Goal: Task Accomplishment & Management: Use online tool/utility

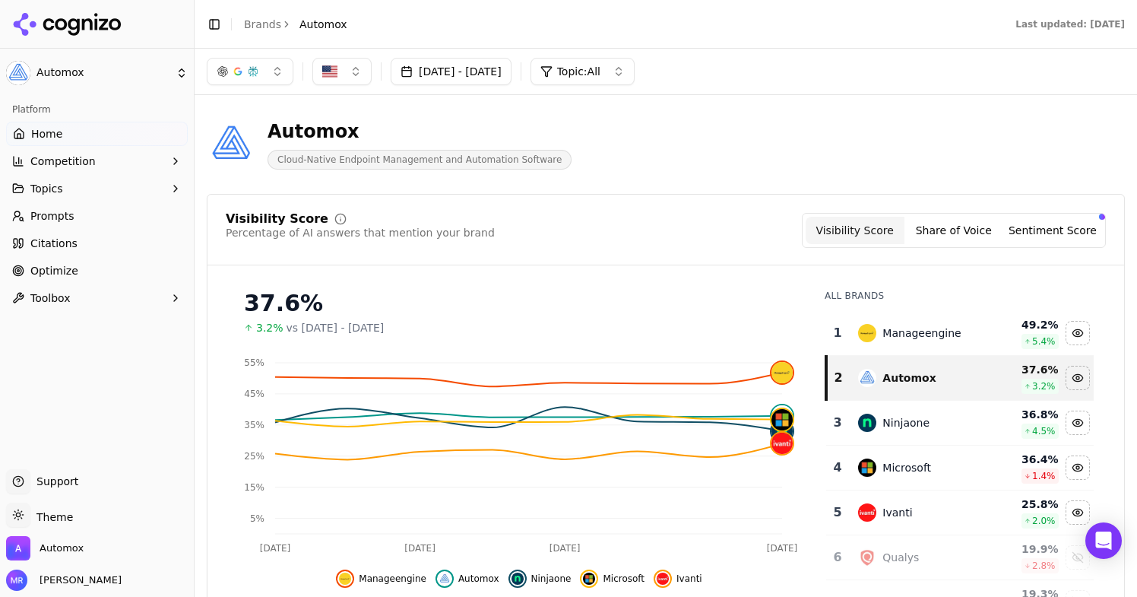
scroll to position [52, 0]
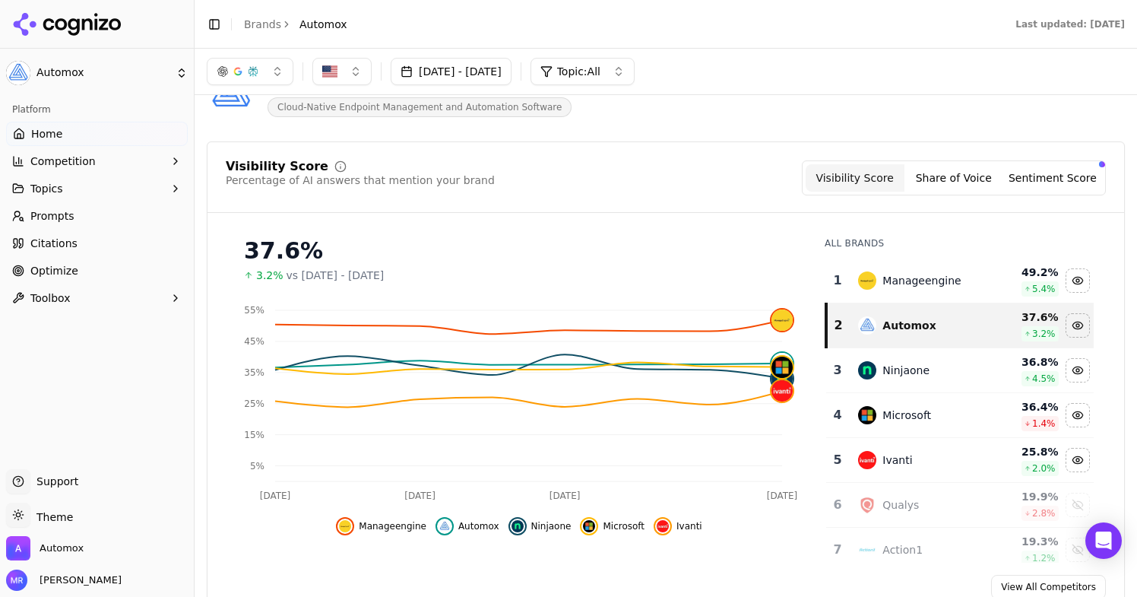
click at [86, 219] on link "Prompts" at bounding box center [97, 216] width 182 height 24
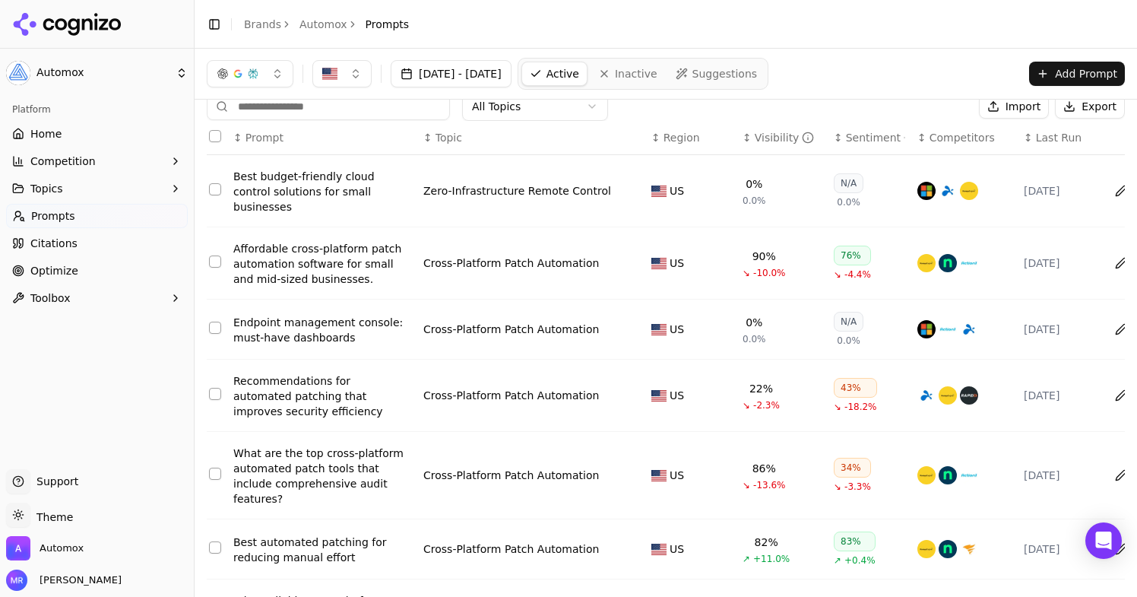
scroll to position [33, 0]
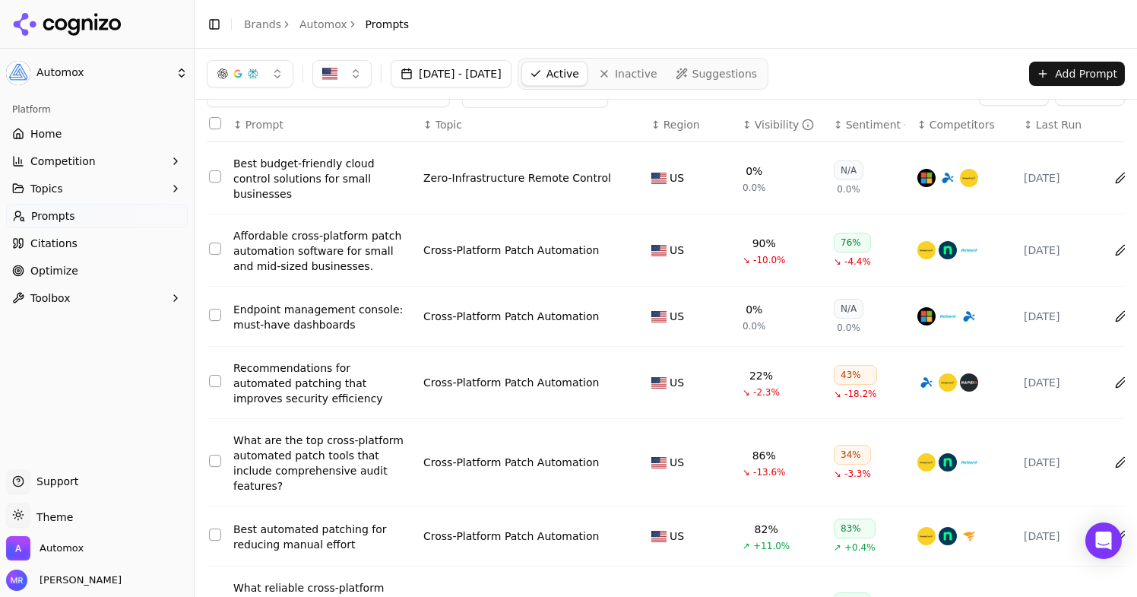
click at [82, 265] on link "Optimize" at bounding box center [97, 270] width 182 height 24
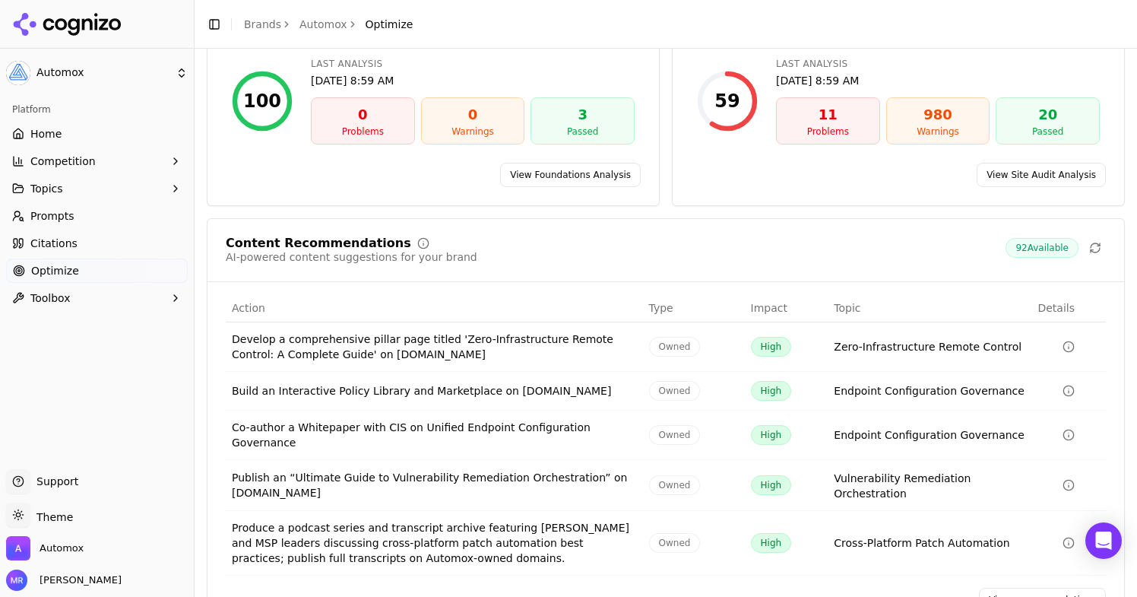
scroll to position [181, 0]
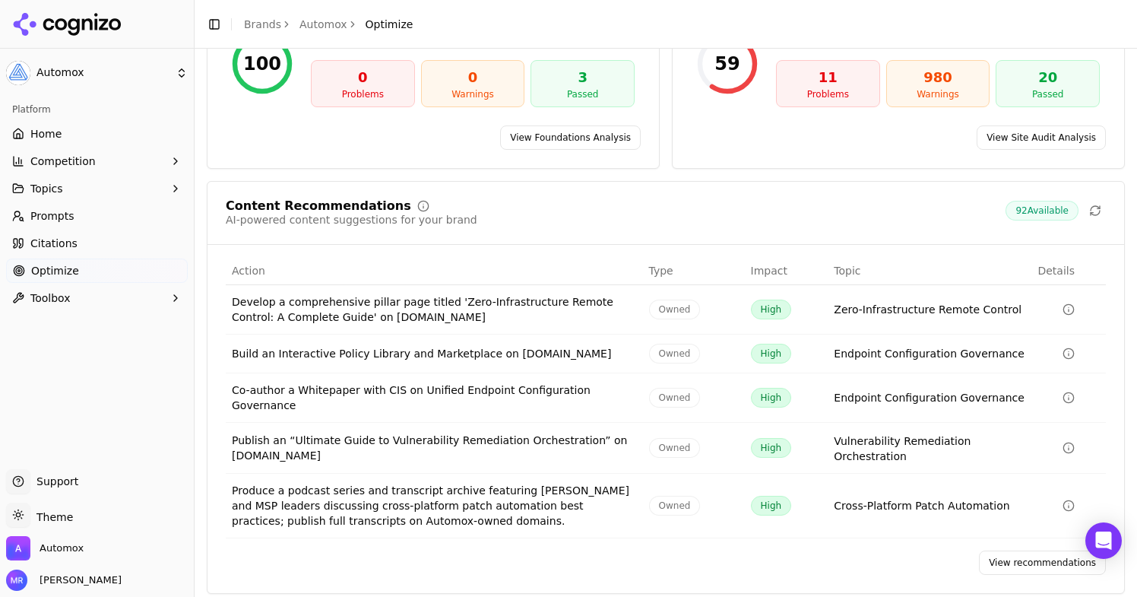
click at [572, 356] on div "Build an Interactive Policy Library and Marketplace on [DOMAIN_NAME]" at bounding box center [434, 353] width 405 height 15
click at [1015, 550] on link "View recommendations" at bounding box center [1042, 562] width 127 height 24
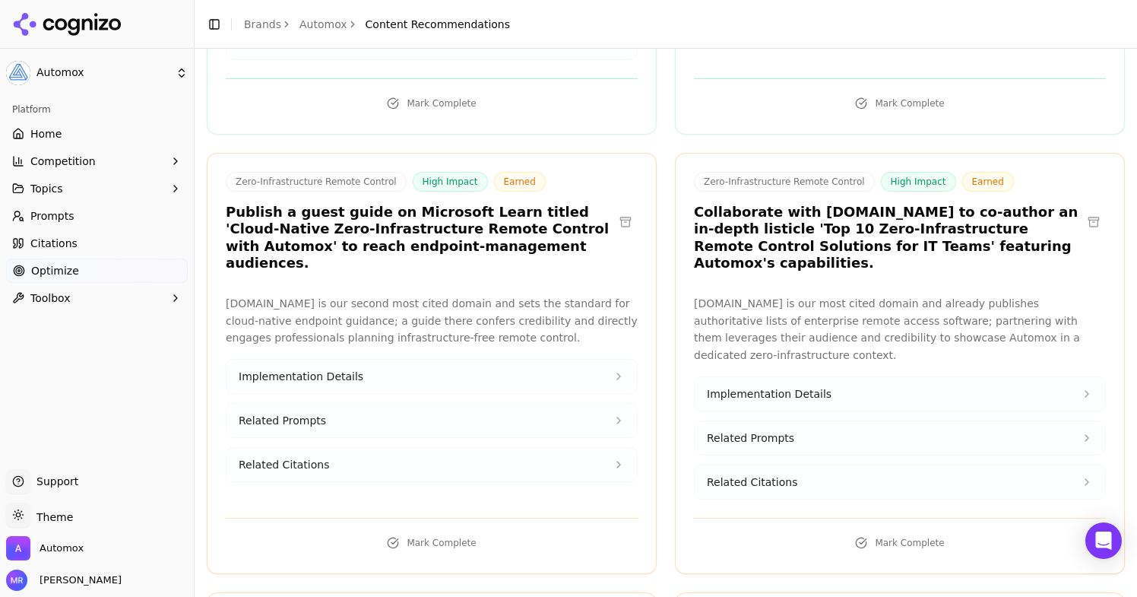
scroll to position [1259, 0]
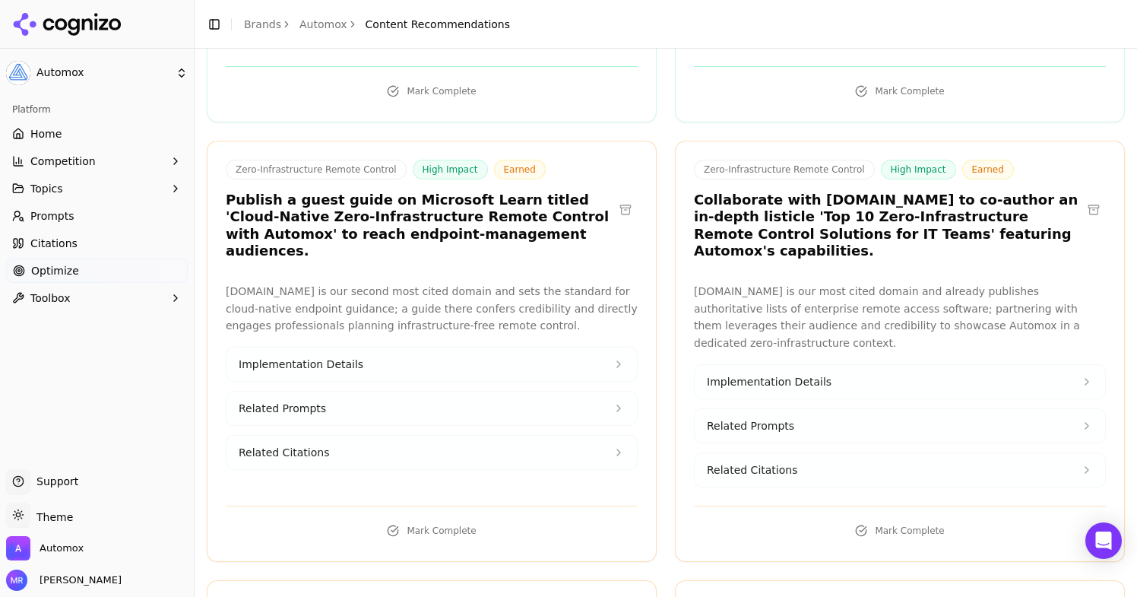
click at [616, 358] on icon at bounding box center [619, 364] width 12 height 12
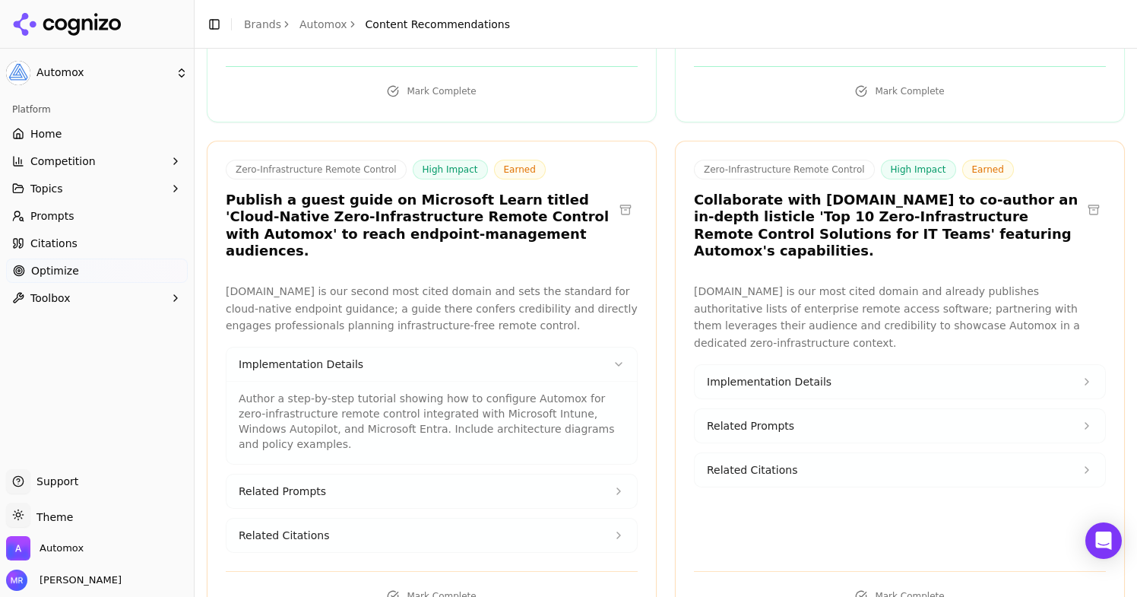
click at [602, 474] on button "Related Prompts" at bounding box center [432, 490] width 410 height 33
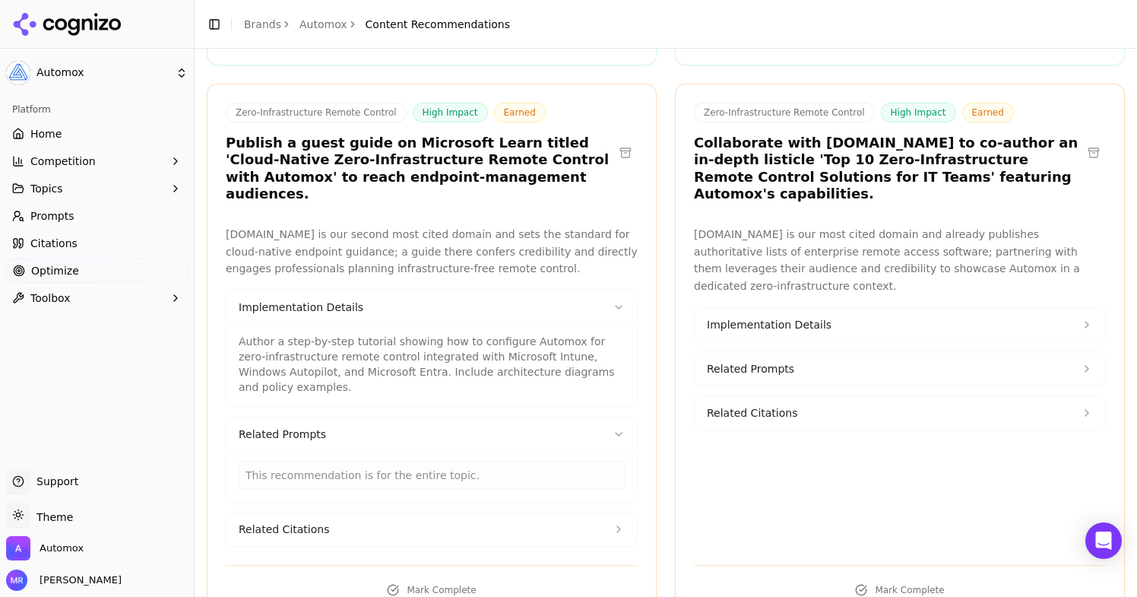
scroll to position [1321, 0]
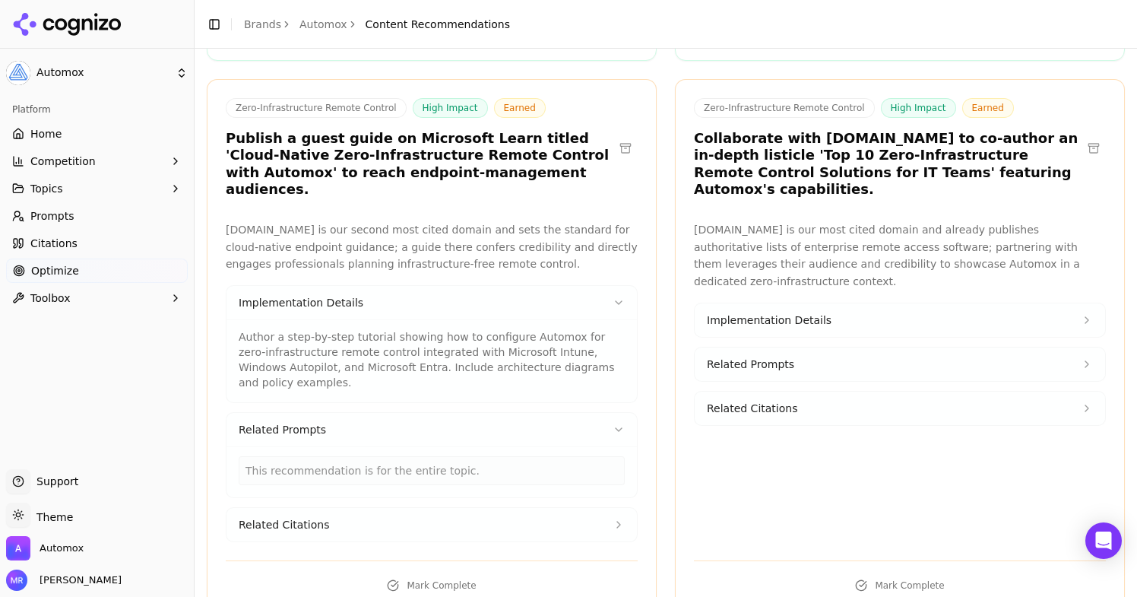
click at [762, 356] on span "Related Prompts" at bounding box center [750, 363] width 87 height 15
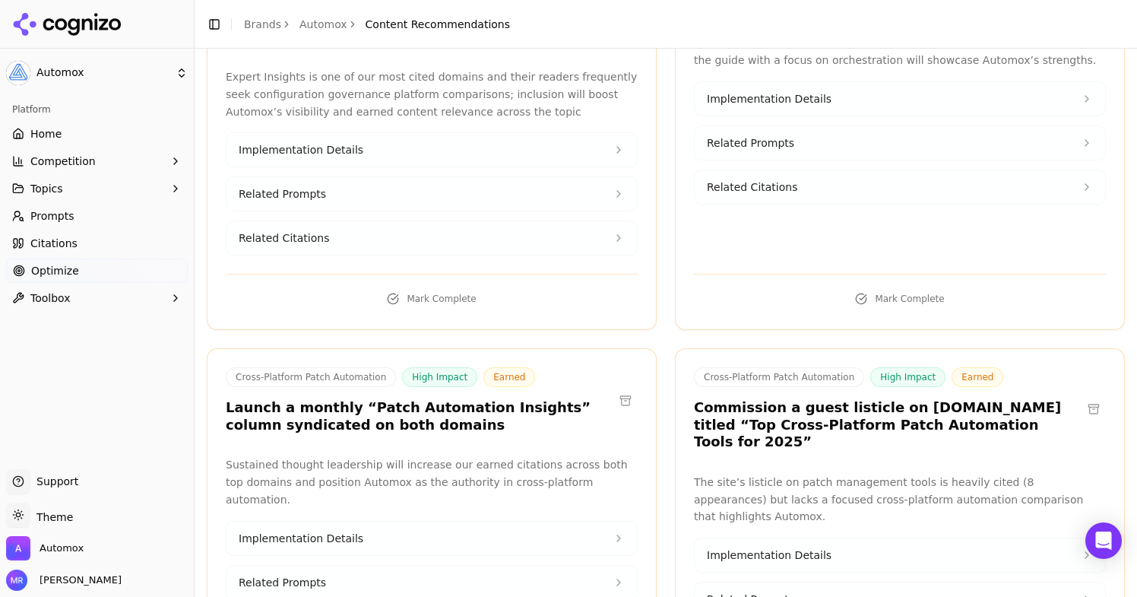
scroll to position [2042, 0]
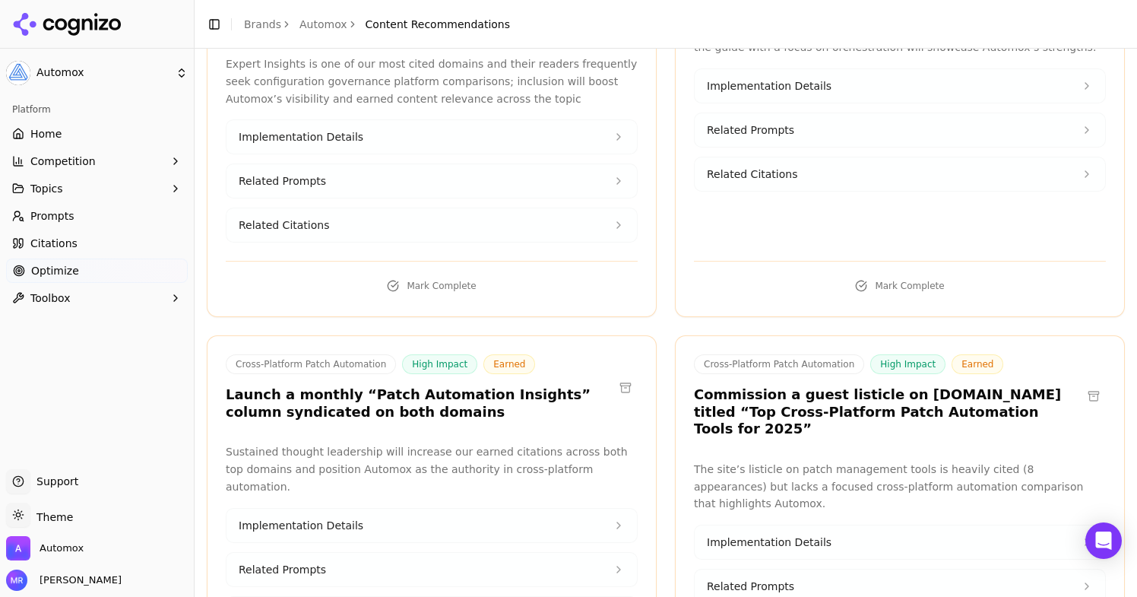
click at [463, 508] on button "Implementation Details" at bounding box center [432, 524] width 410 height 33
